Goal: Complete application form

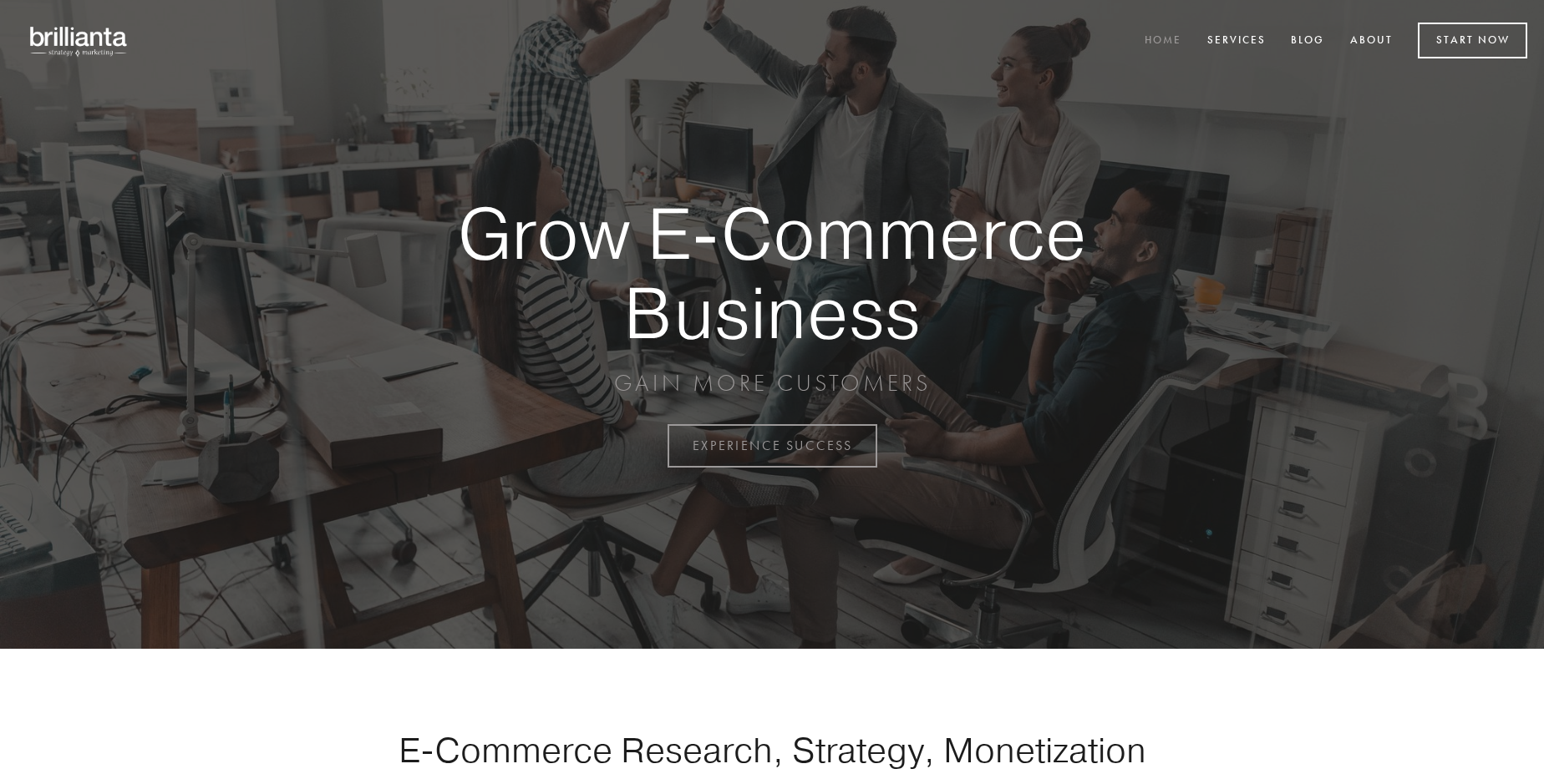
scroll to position [4378, 0]
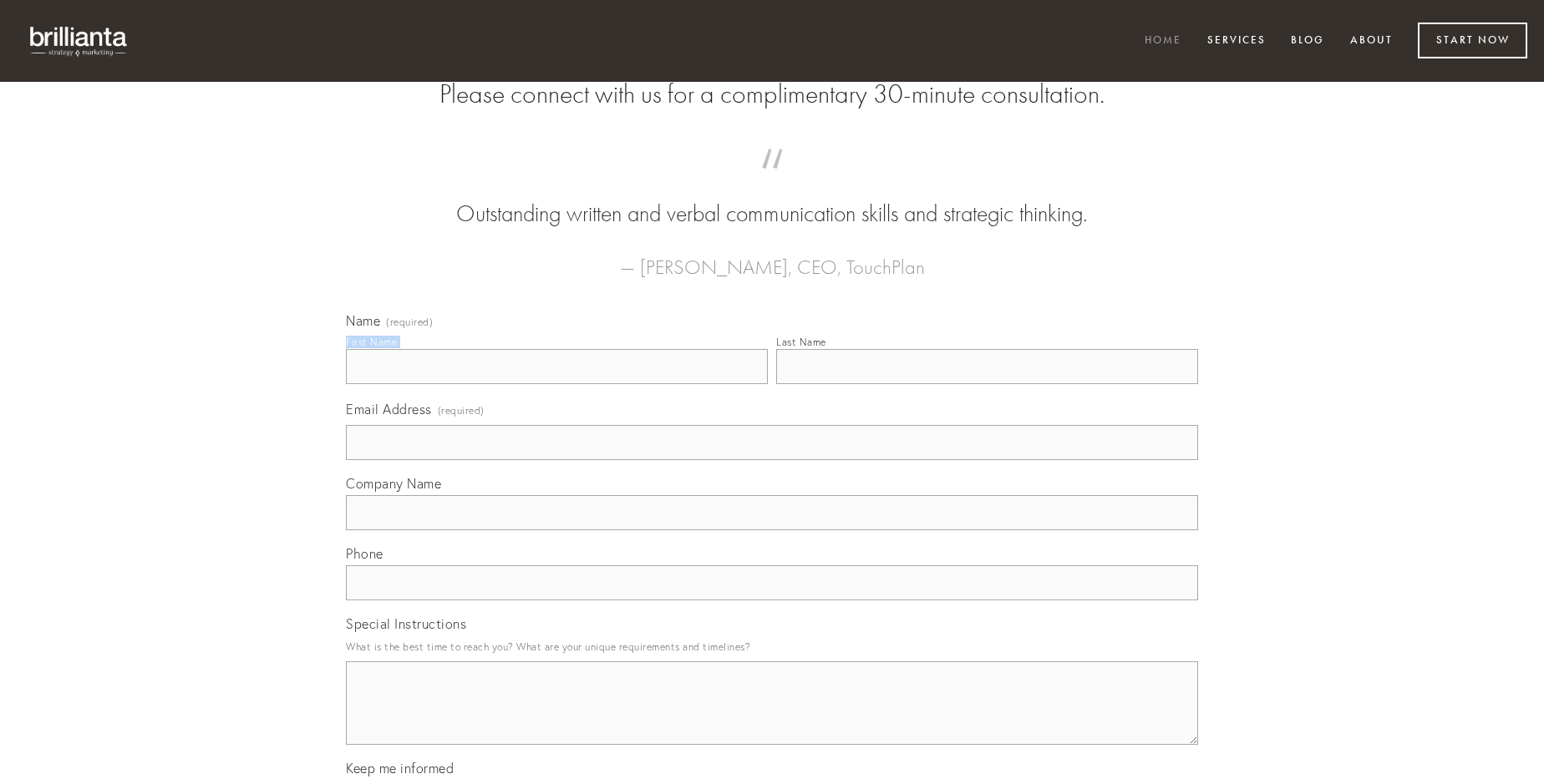
type input "[PERSON_NAME]"
click at [986, 385] on input "Last Name" at bounding box center [986, 366] width 422 height 35
type input "[PERSON_NAME]"
click at [772, 460] on input "Email Address (required)" at bounding box center [772, 442] width 852 height 35
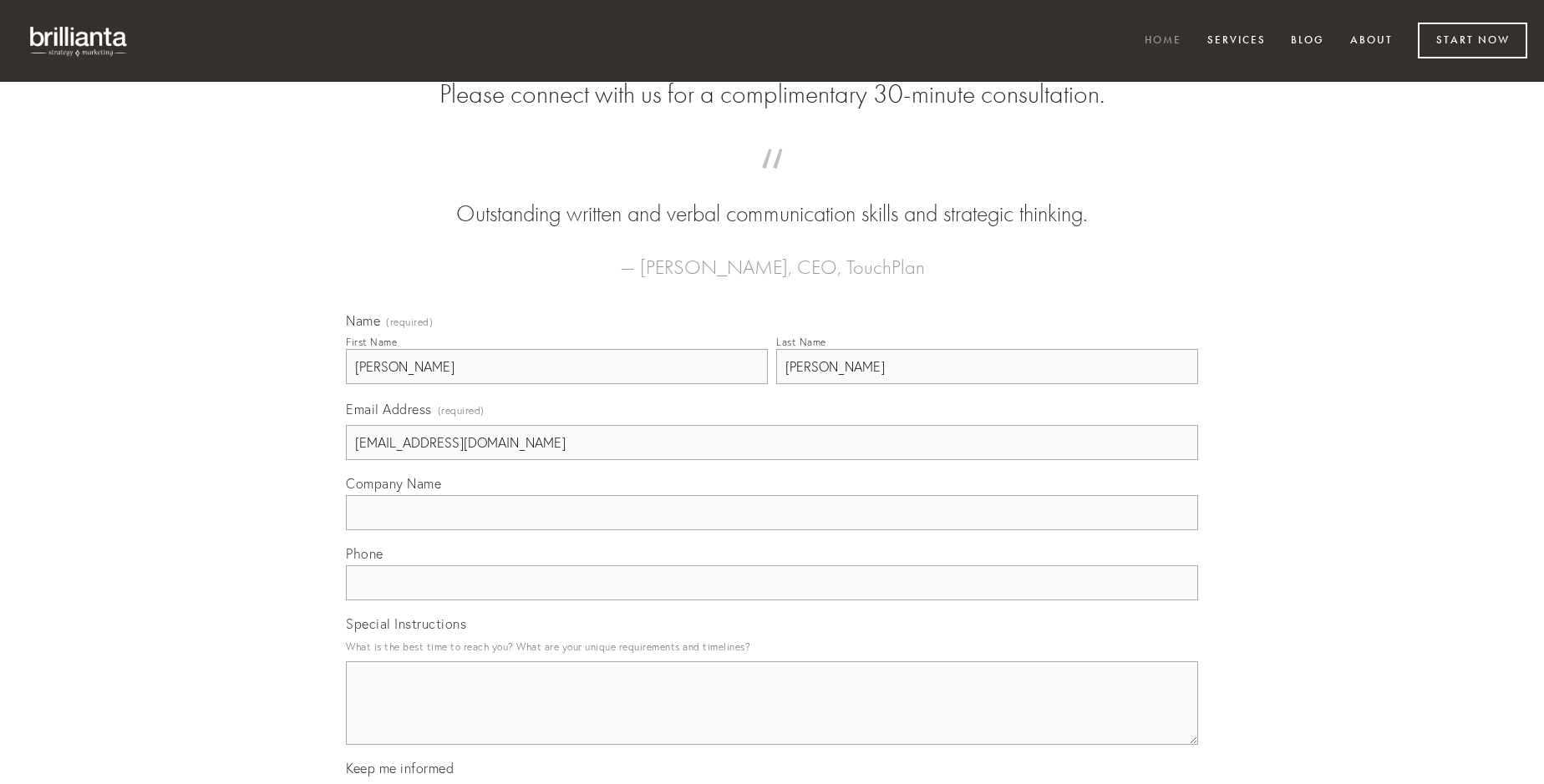
type input "[EMAIL_ADDRESS][DOMAIN_NAME]"
click at [772, 531] on input "Company Name" at bounding box center [772, 513] width 852 height 35
type input "harum"
click at [772, 600] on input "text" at bounding box center [772, 583] width 852 height 35
click at [772, 718] on textarea "Special Instructions" at bounding box center [772, 703] width 852 height 84
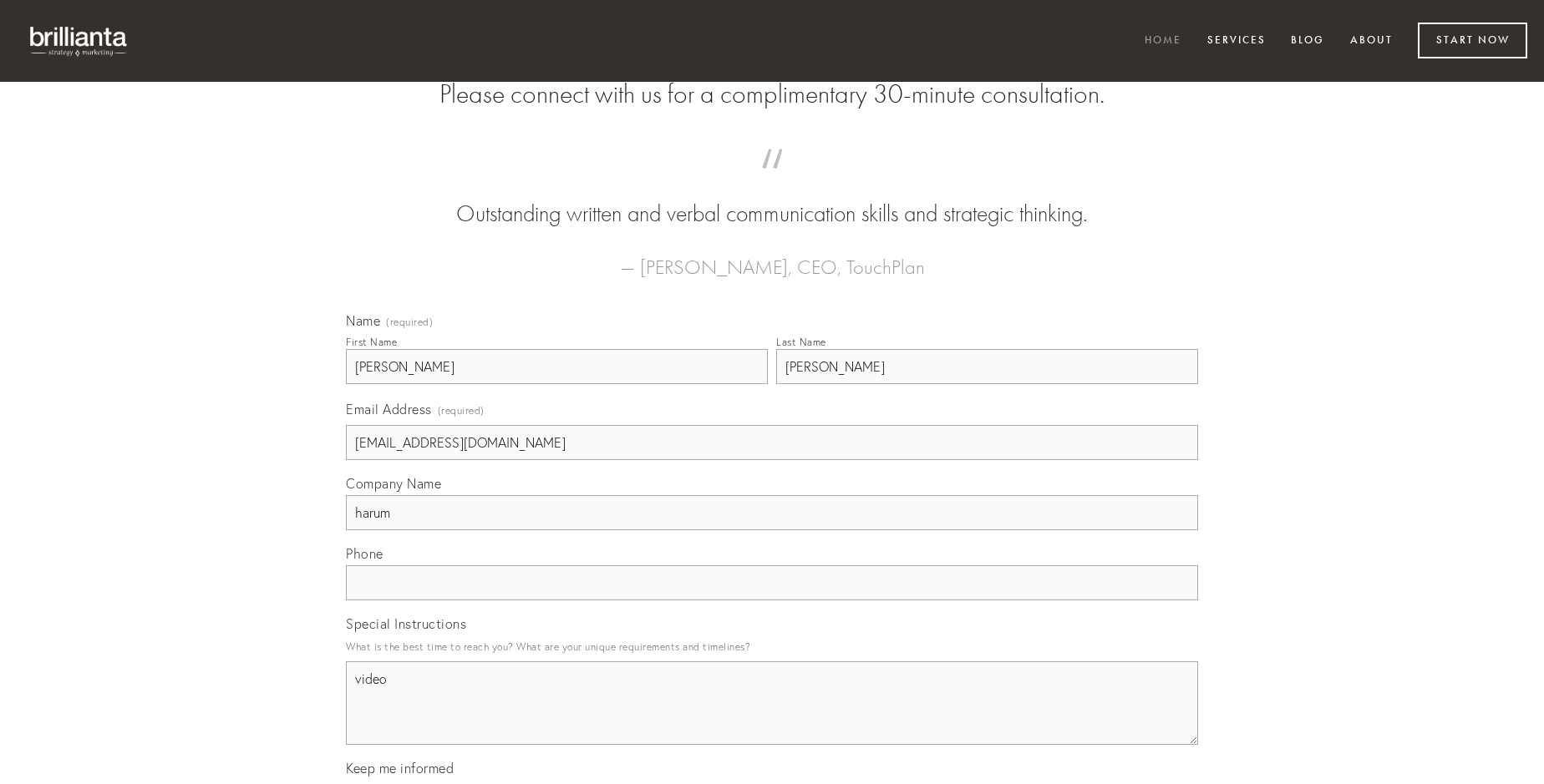
type textarea "video"
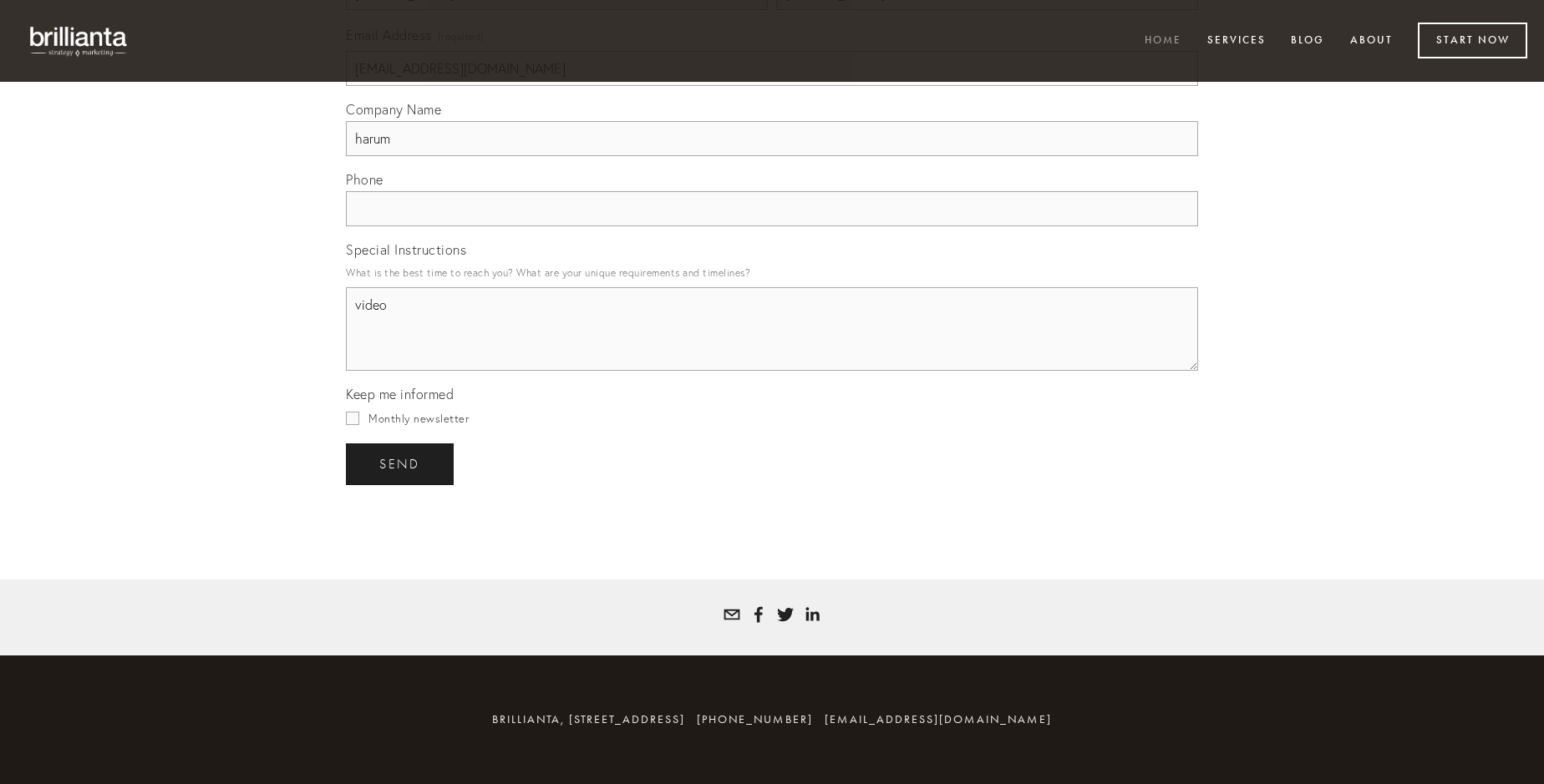
click at [401, 464] on span "send" at bounding box center [400, 465] width 41 height 15
